Goal: Information Seeking & Learning: Learn about a topic

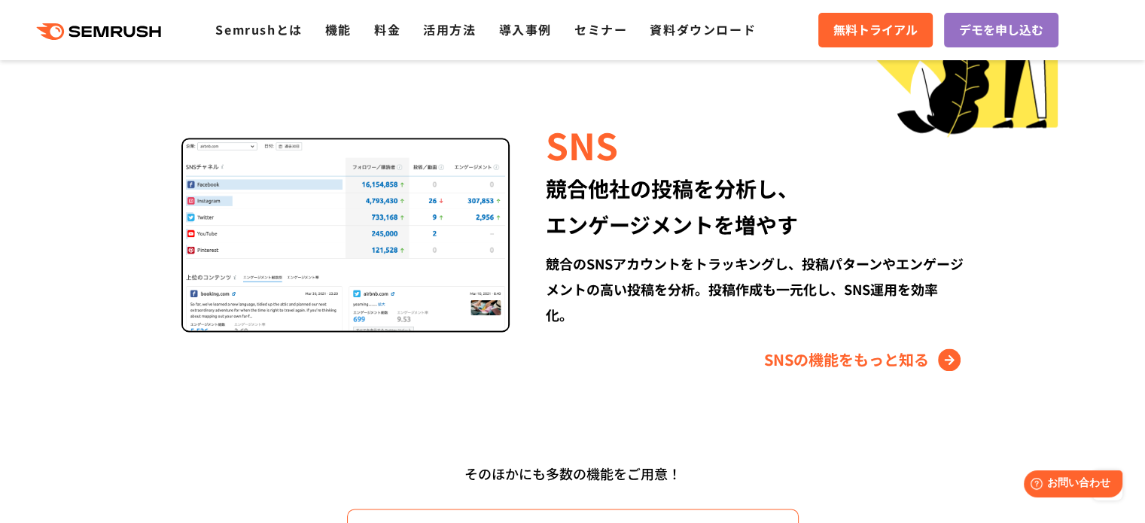
scroll to position [2259, 0]
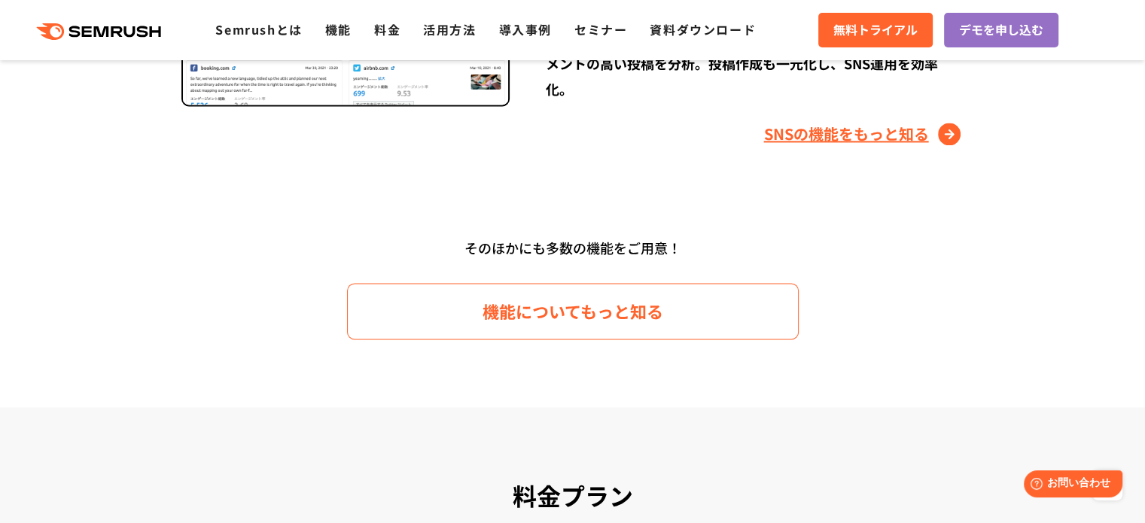
click at [876, 138] on link "SNSの機能をもっと知る" at bounding box center [864, 134] width 200 height 24
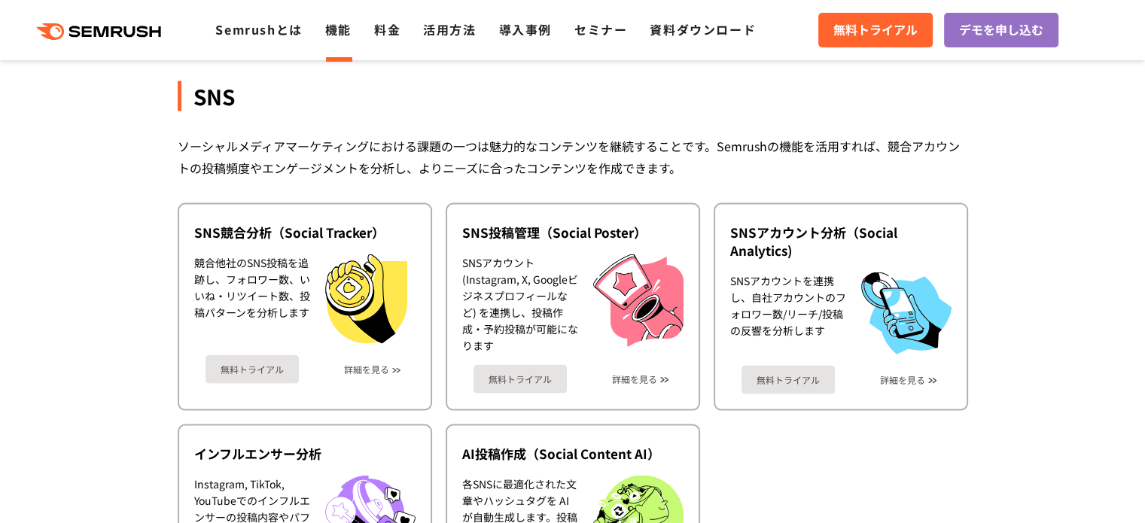
scroll to position [3215, 0]
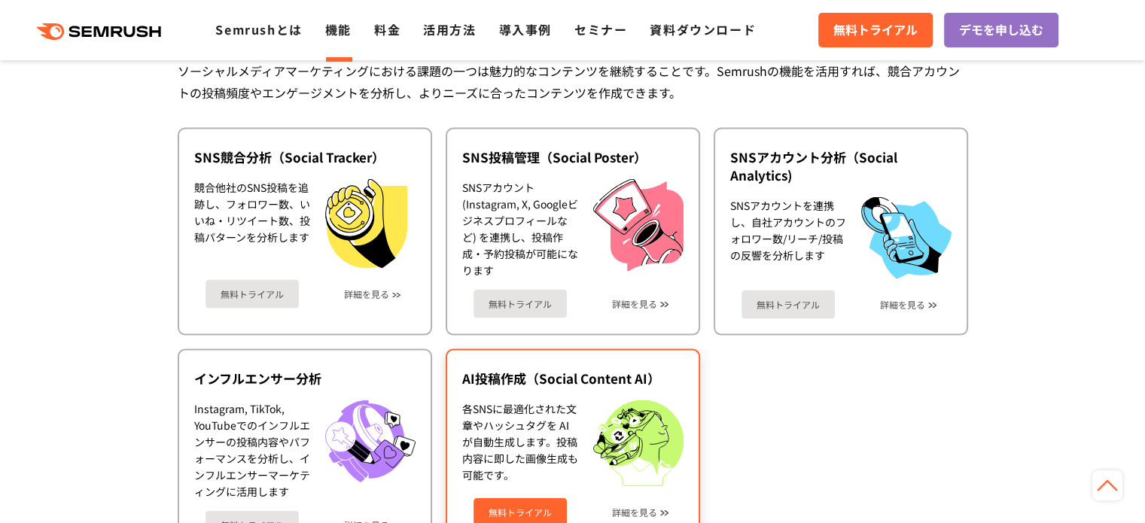
click at [566, 383] on div "AI投稿作成（Social Content AI） 各SNSに最適化された文章やハッシュタグを AI が自動生成します。投稿内容に即した画像生成も可能です。 …" at bounding box center [573, 452] width 255 height 207
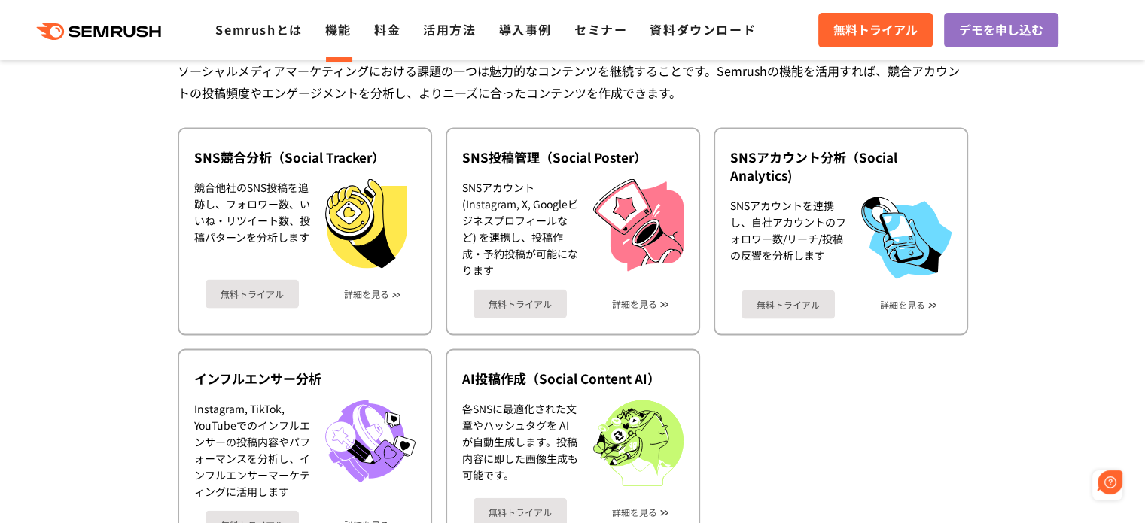
scroll to position [0, 0]
